Goal: Obtain resource: Obtain resource

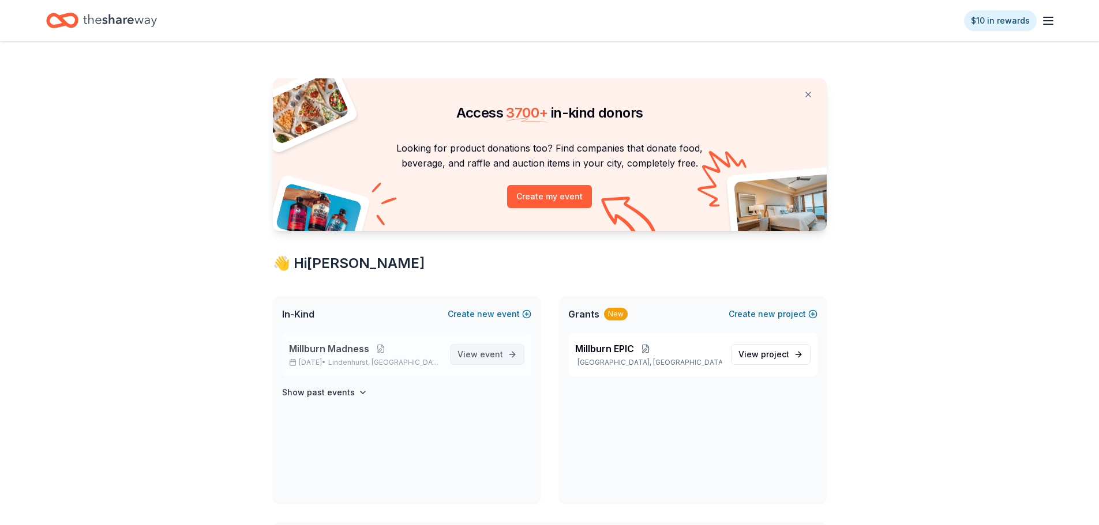
click at [464, 361] on span "View event" at bounding box center [480, 355] width 46 height 14
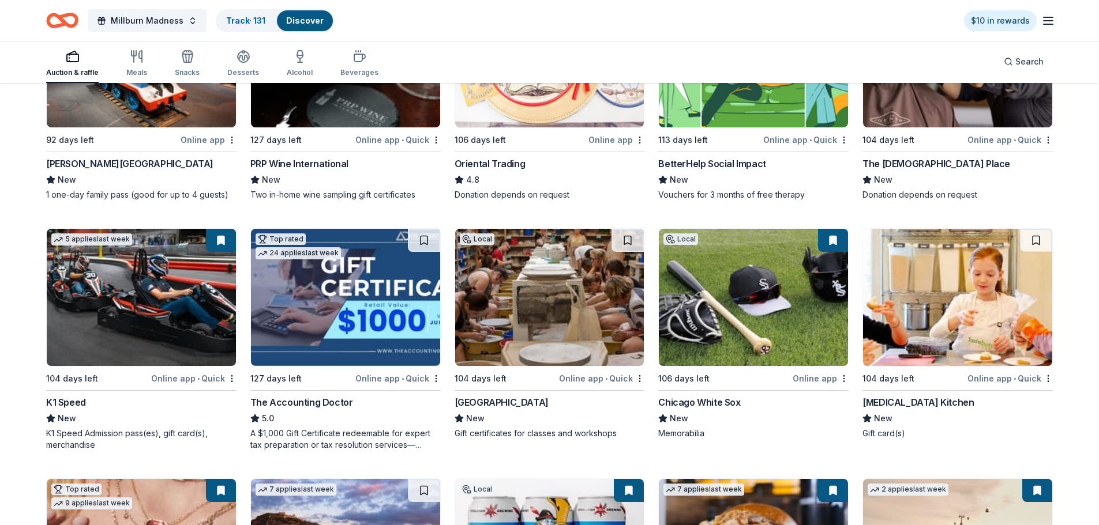
scroll to position [288, 0]
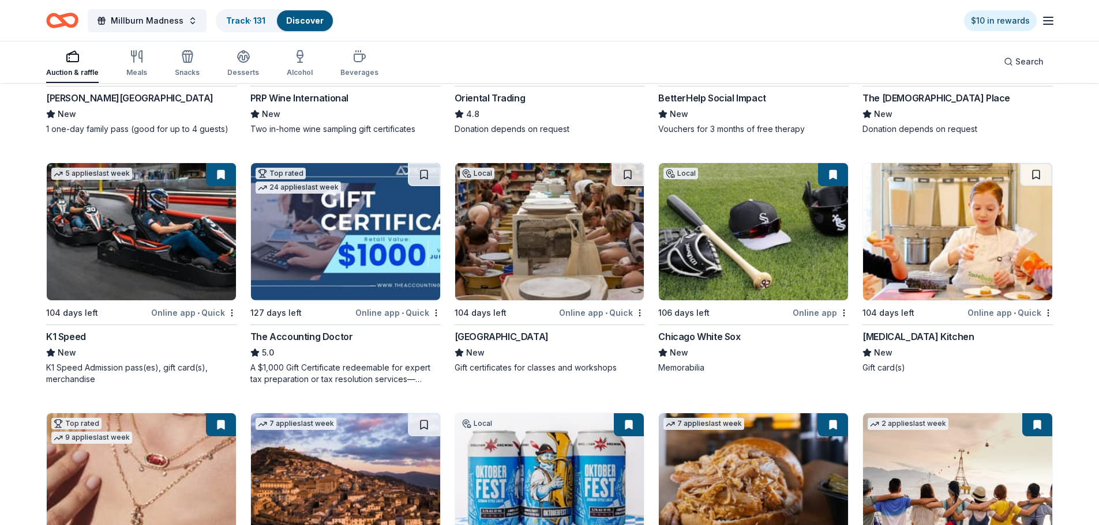
click at [949, 224] on img at bounding box center [957, 231] width 189 height 137
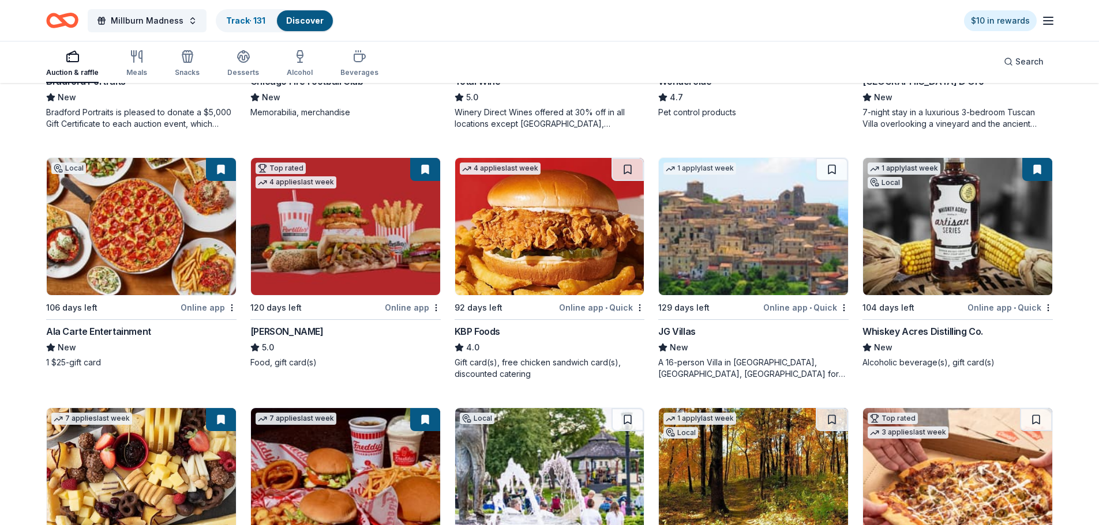
scroll to position [1202, 0]
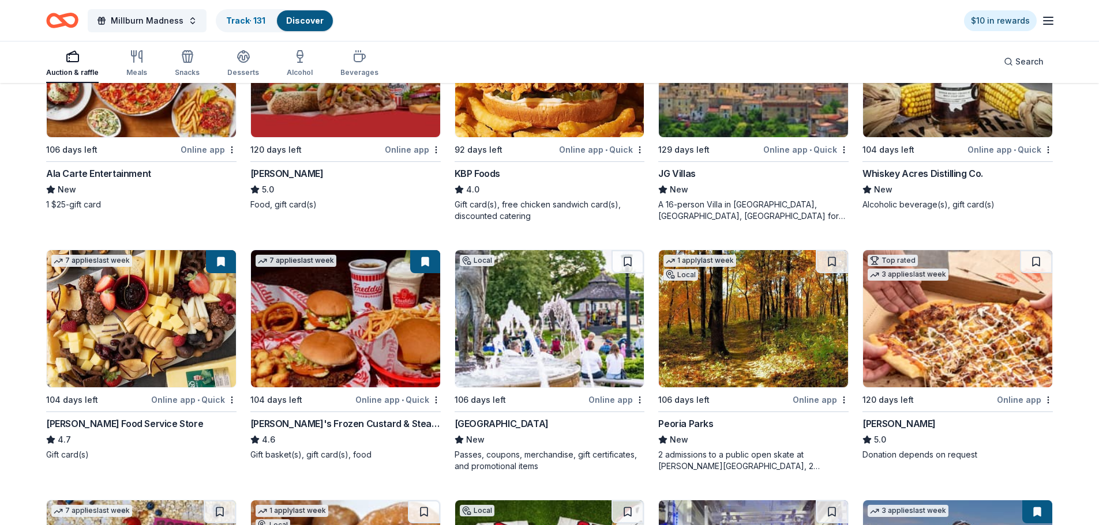
click at [944, 319] on img at bounding box center [957, 318] width 189 height 137
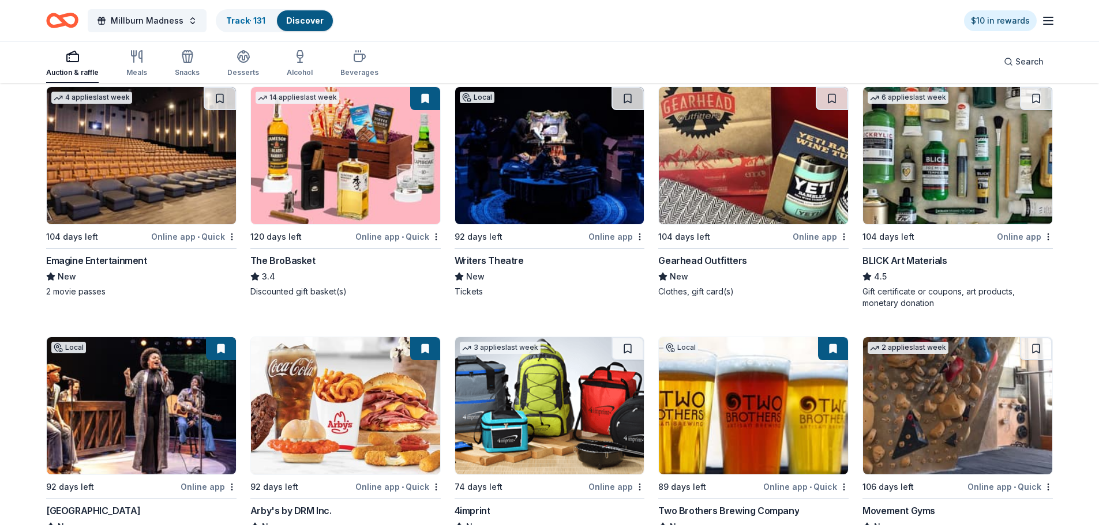
scroll to position [2935, 0]
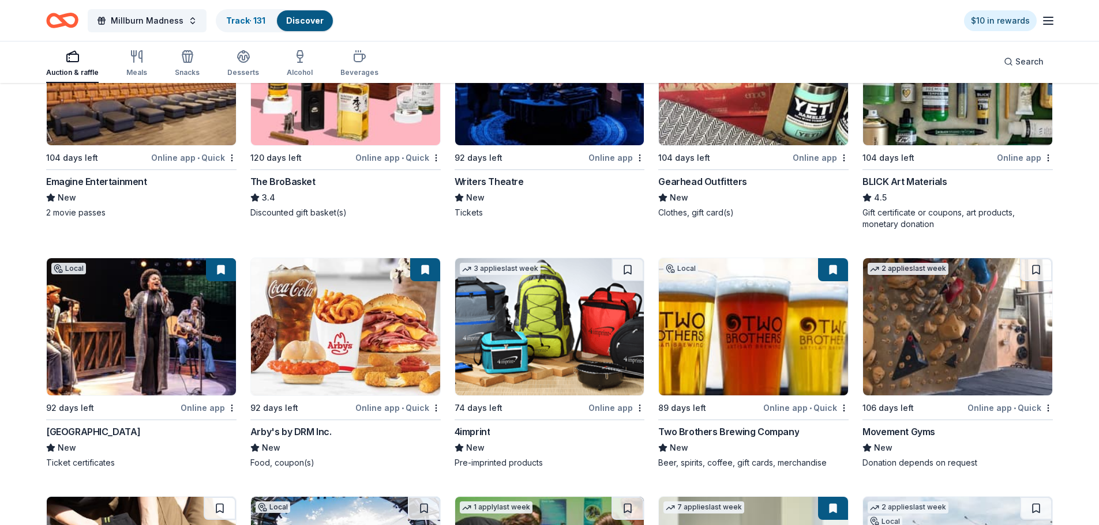
click at [153, 325] on img at bounding box center [141, 326] width 189 height 137
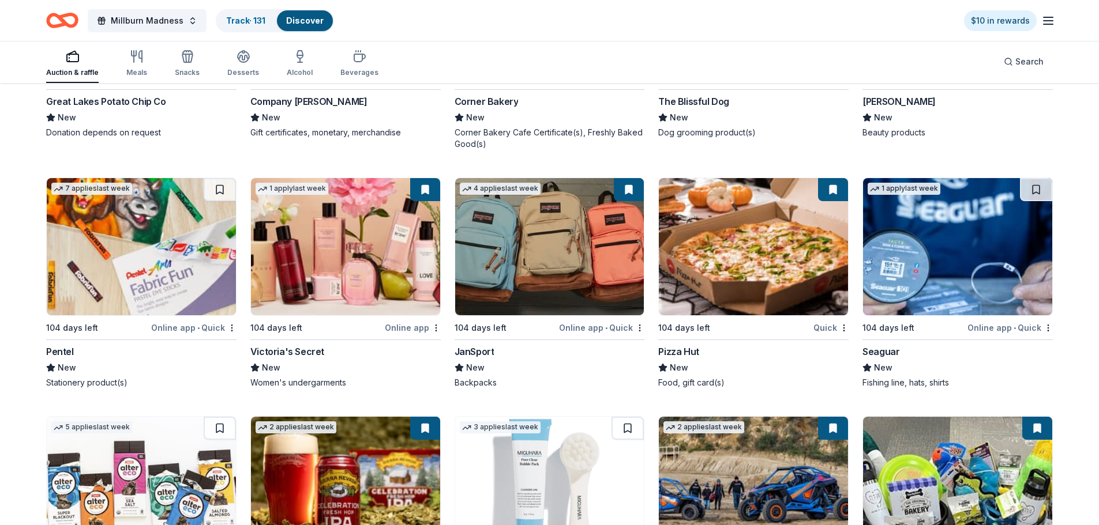
scroll to position [11287, 0]
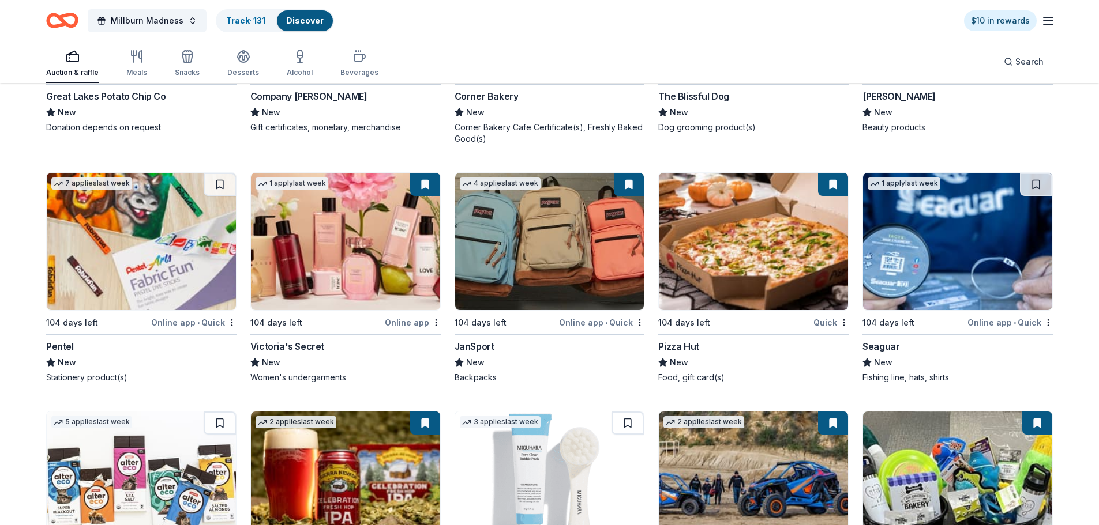
click at [767, 472] on img at bounding box center [753, 480] width 189 height 137
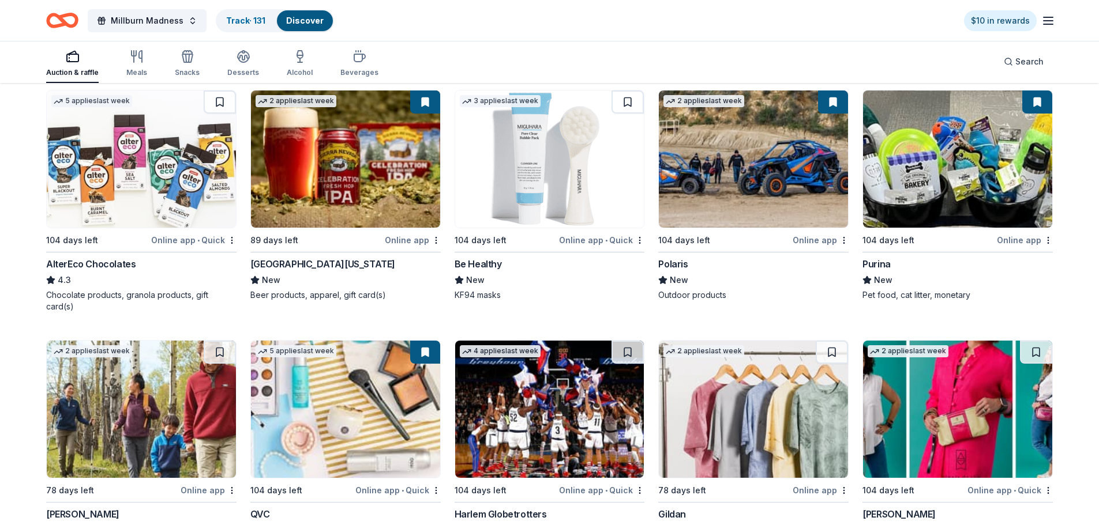
scroll to position [11545, 0]
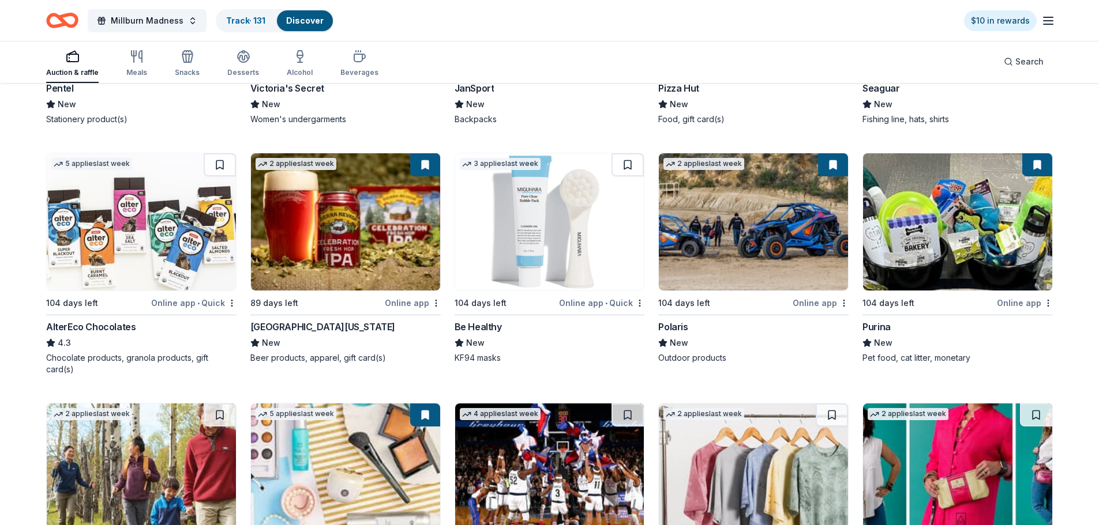
click at [539, 218] on img at bounding box center [549, 221] width 189 height 137
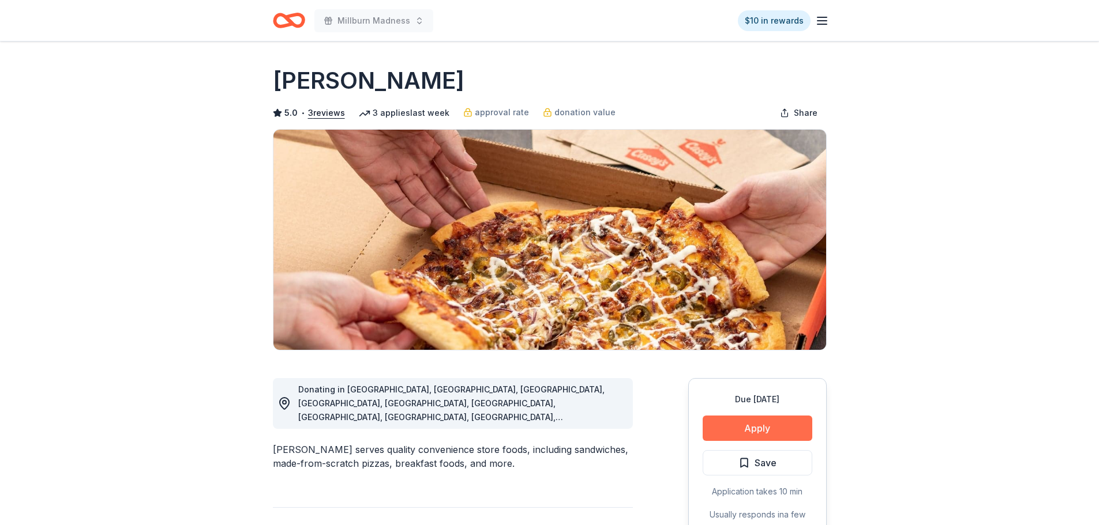
click at [765, 430] on button "Apply" at bounding box center [757, 428] width 110 height 25
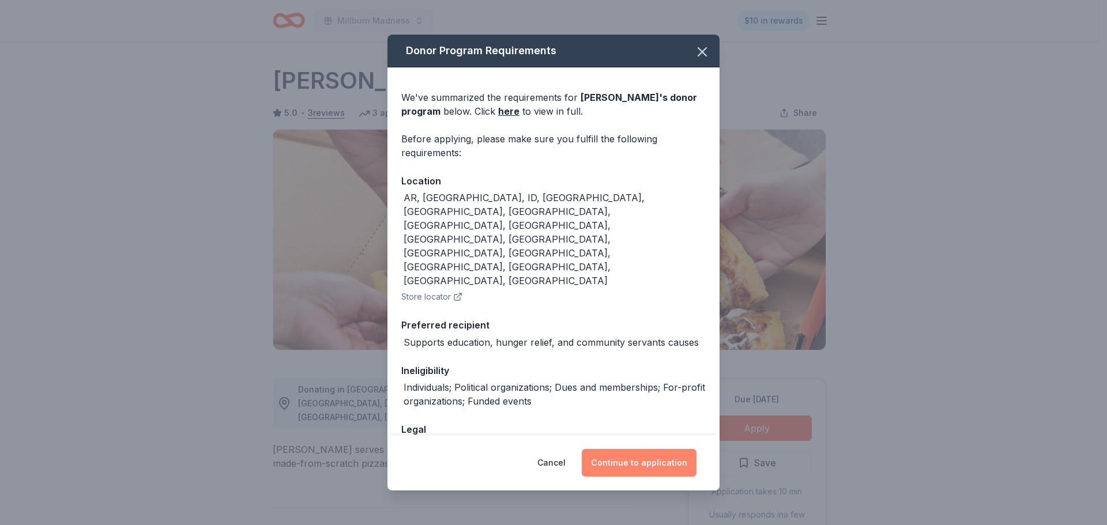
click at [644, 449] on button "Continue to application" at bounding box center [639, 463] width 115 height 28
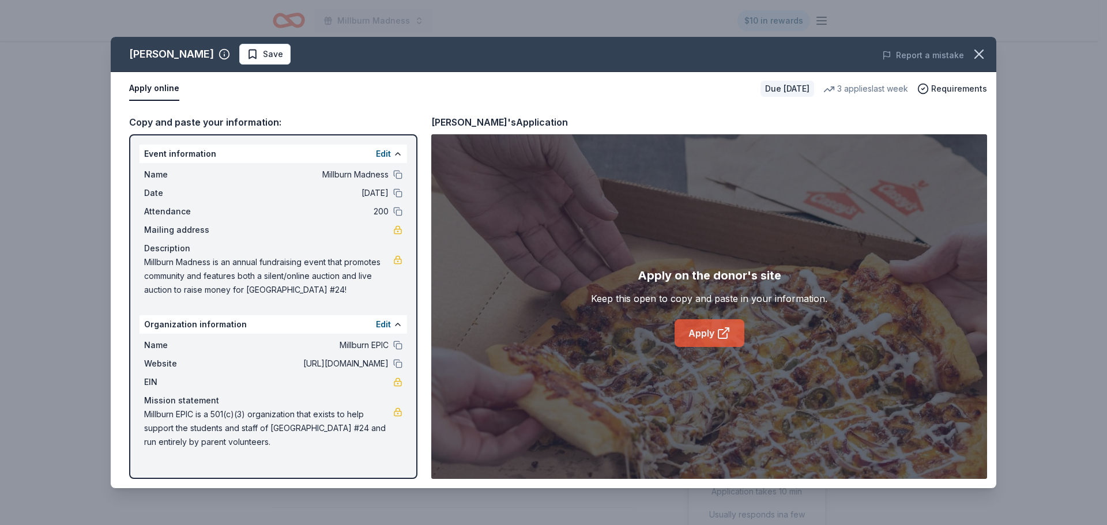
click at [697, 327] on link "Apply" at bounding box center [710, 333] width 70 height 28
click at [977, 54] on icon "button" at bounding box center [979, 54] width 16 height 16
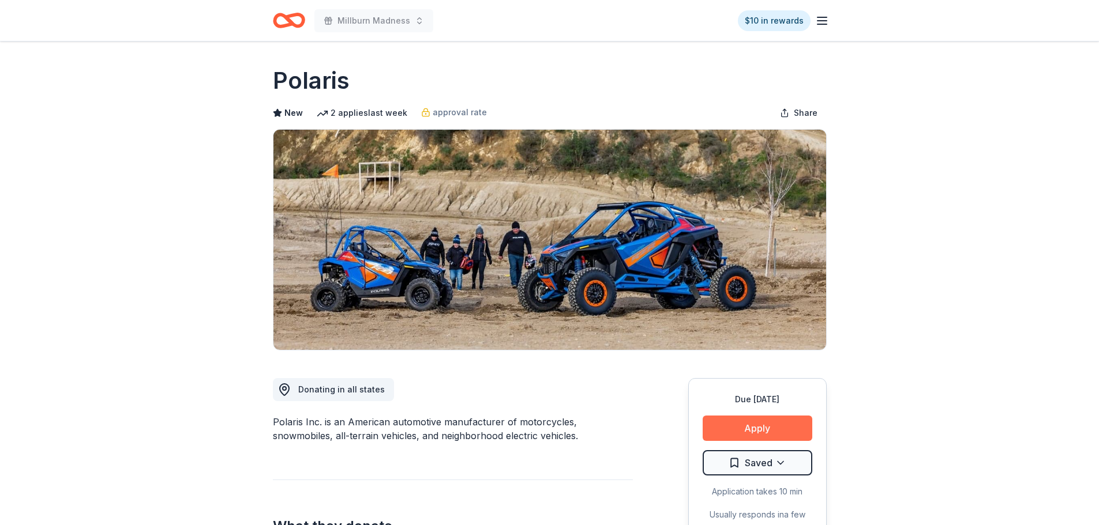
click at [768, 425] on button "Apply" at bounding box center [757, 428] width 110 height 25
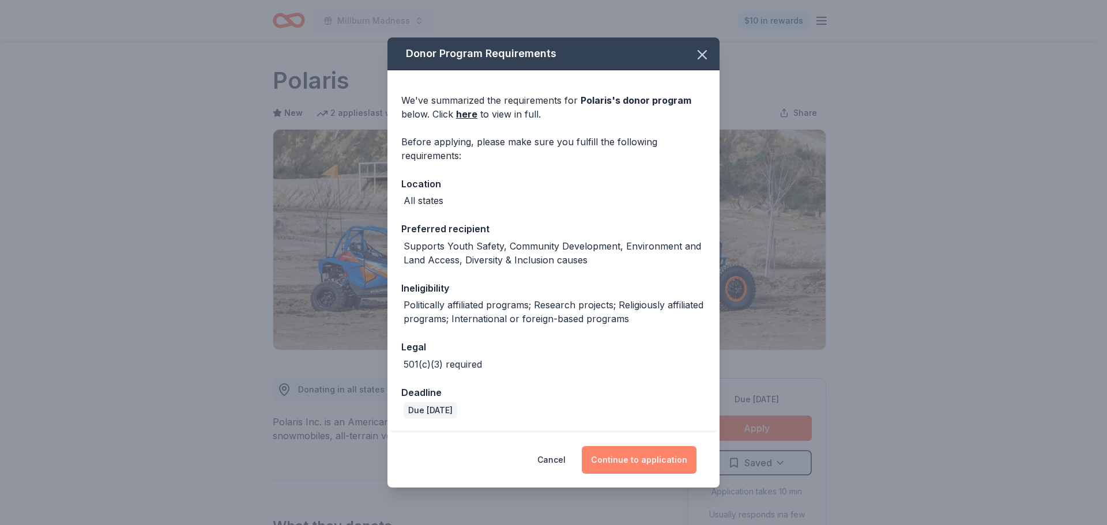
click at [607, 447] on button "Continue to application" at bounding box center [639, 460] width 115 height 28
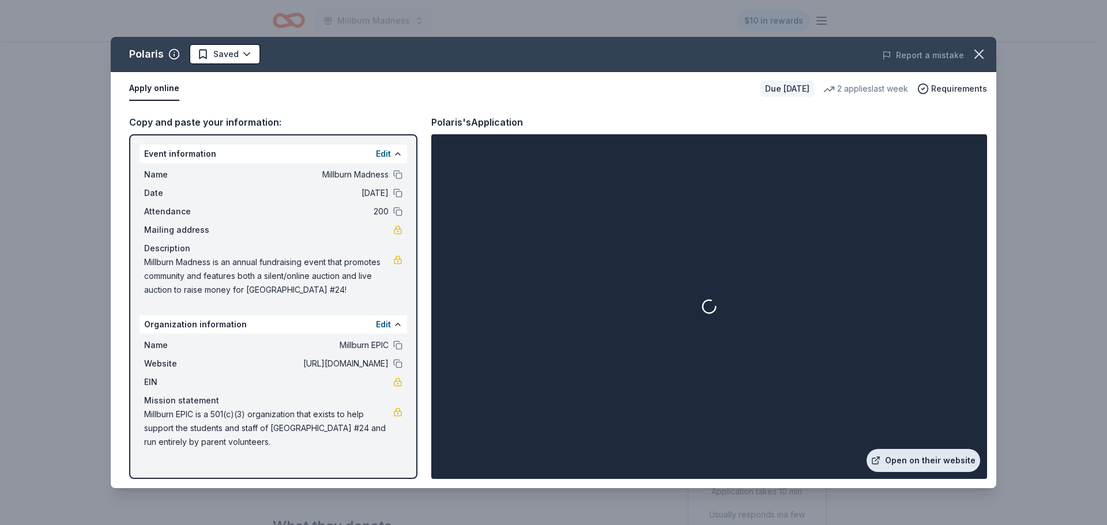
click at [916, 454] on link "Open on their website" at bounding box center [924, 460] width 114 height 23
